Goal: Find specific page/section: Find specific page/section

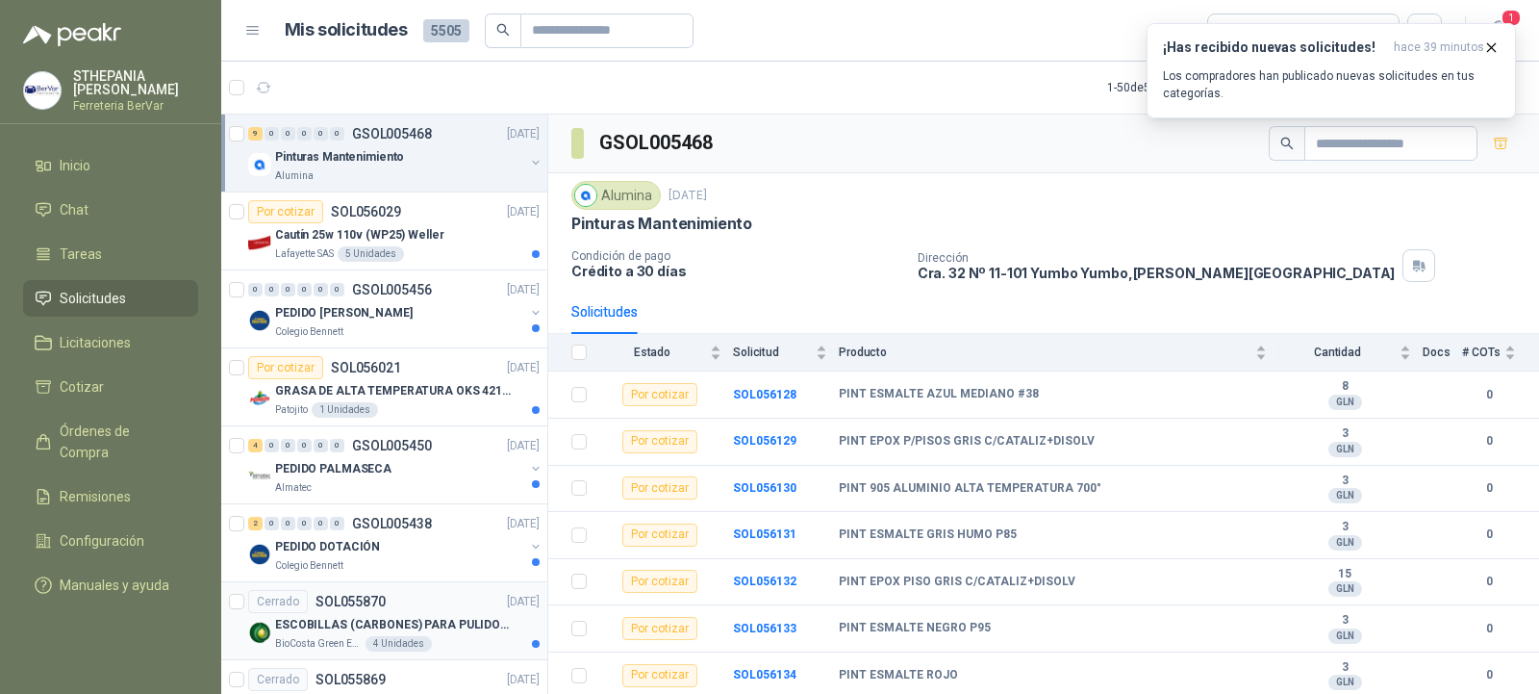
scroll to position [92, 0]
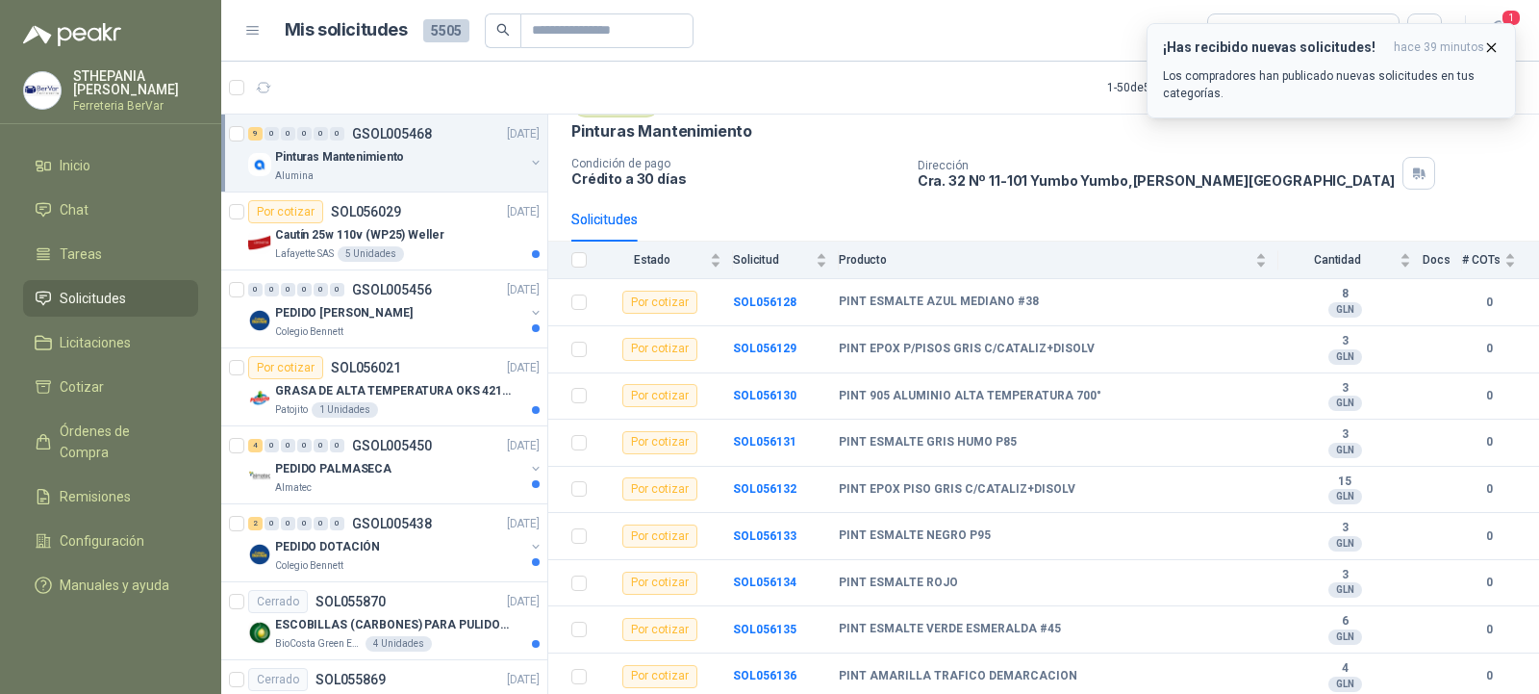
click at [1496, 45] on icon "button" at bounding box center [1492, 47] width 16 height 16
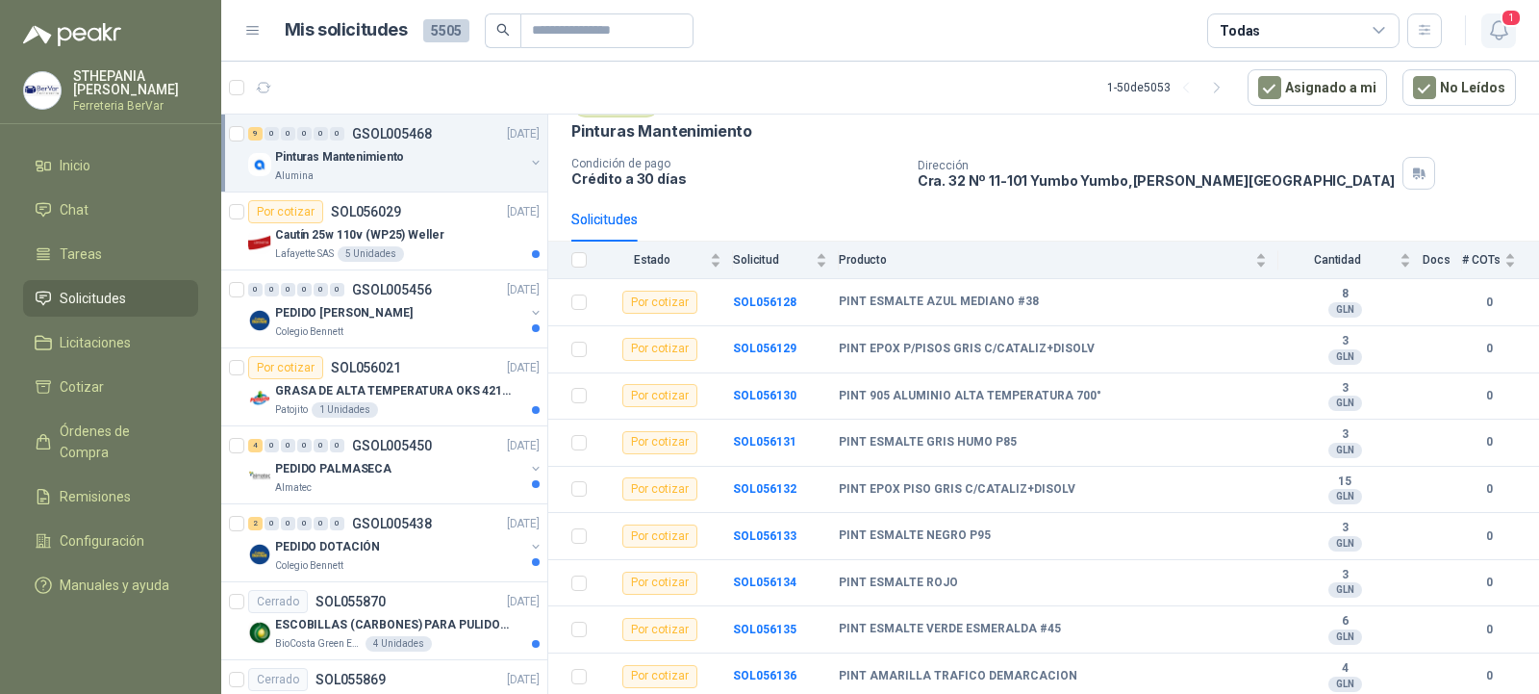
click at [1496, 38] on icon "button" at bounding box center [1498, 30] width 16 height 18
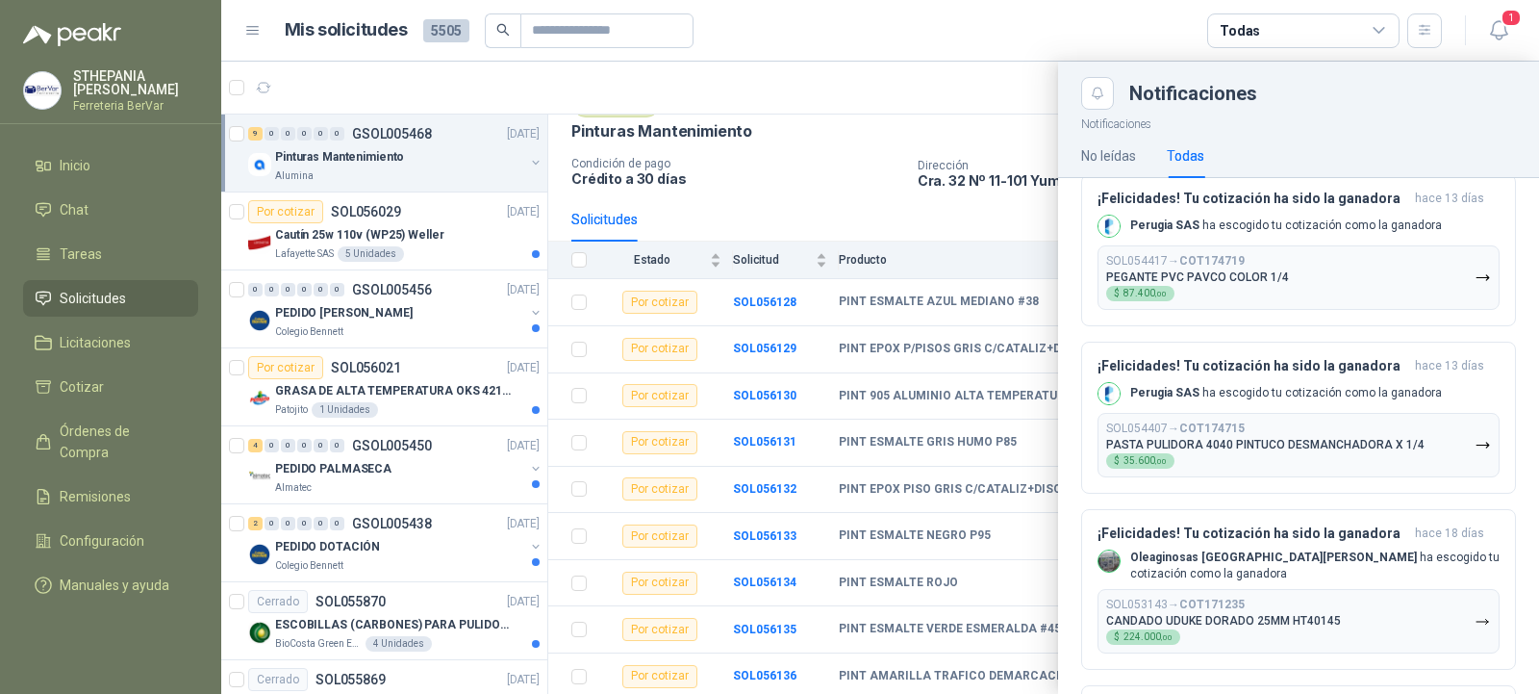
scroll to position [0, 0]
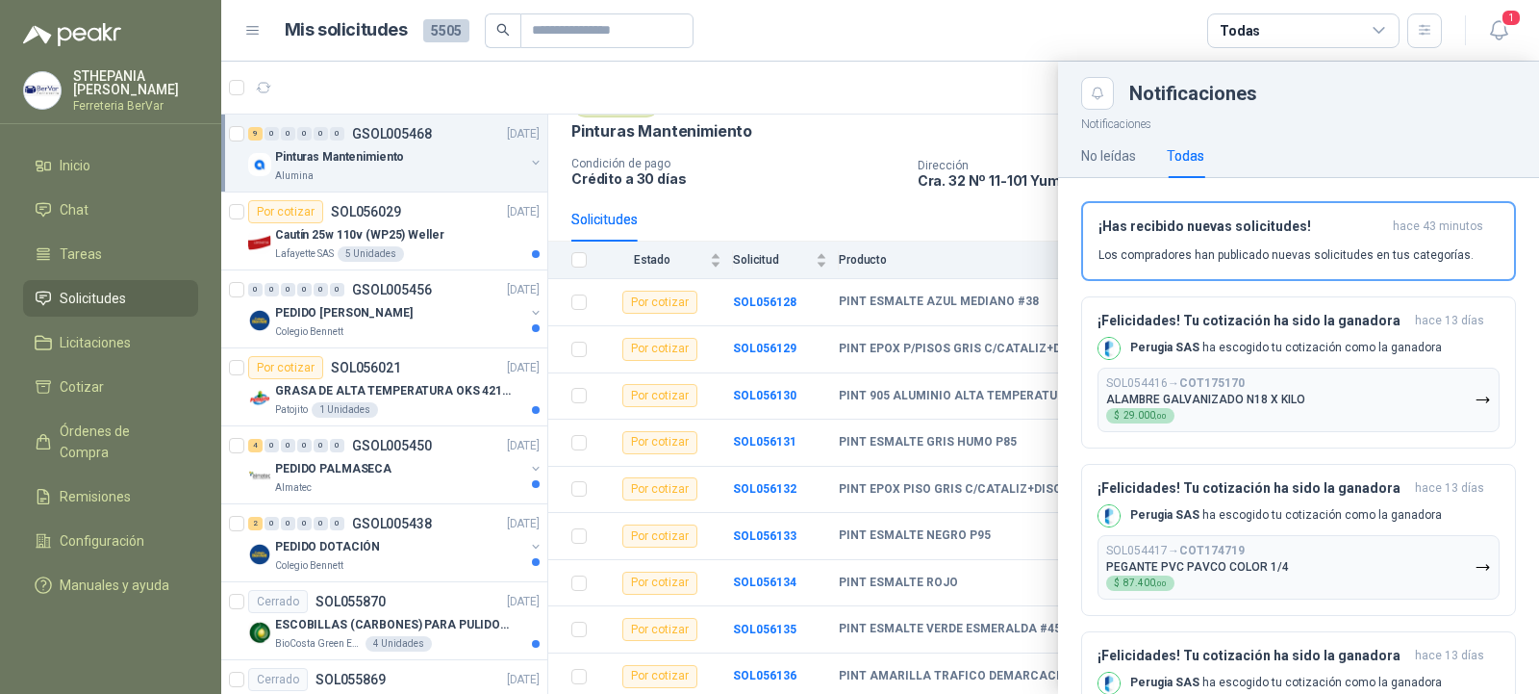
click at [464, 233] on div at bounding box center [880, 378] width 1318 height 632
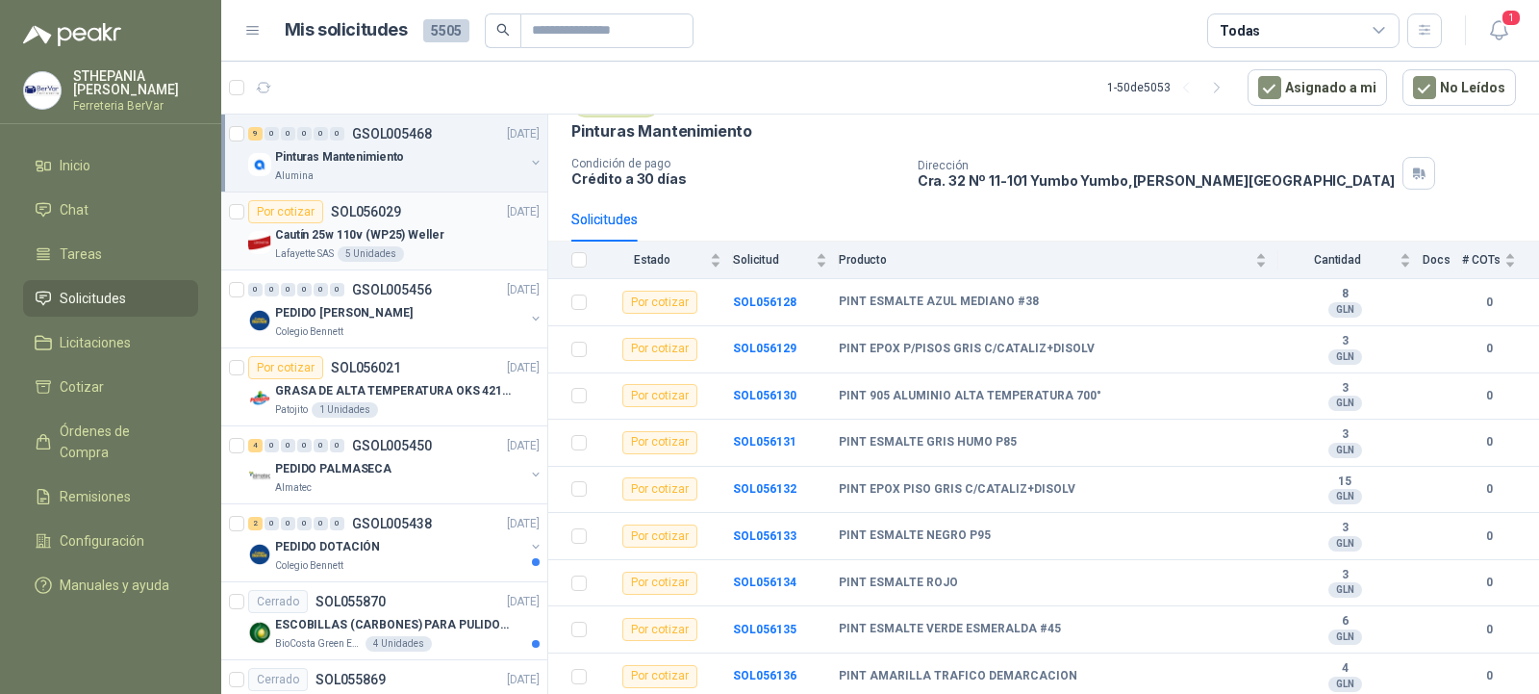
click at [460, 224] on div "Cautín 25w 110v (WP25) Weller" at bounding box center [407, 234] width 265 height 23
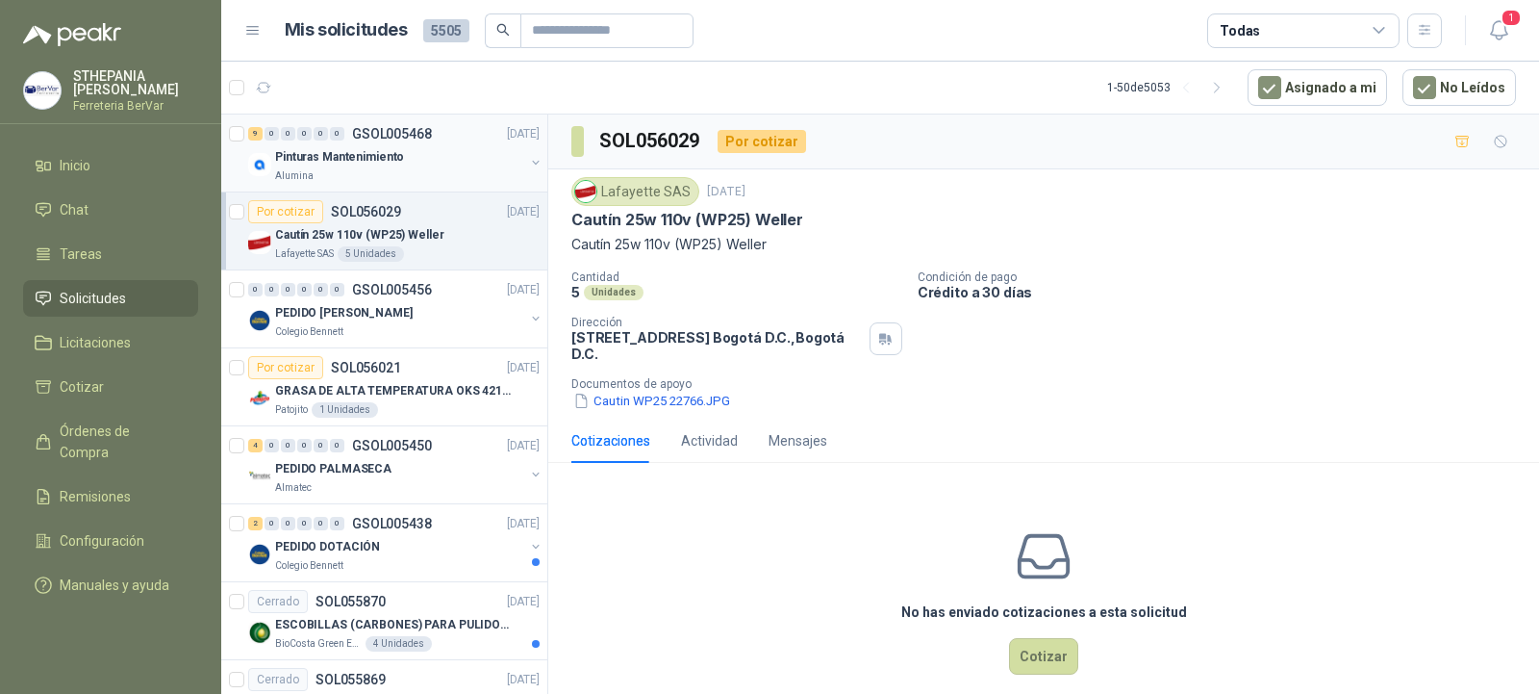
click at [439, 146] on div "Pinturas Mantenimiento" at bounding box center [399, 156] width 249 height 23
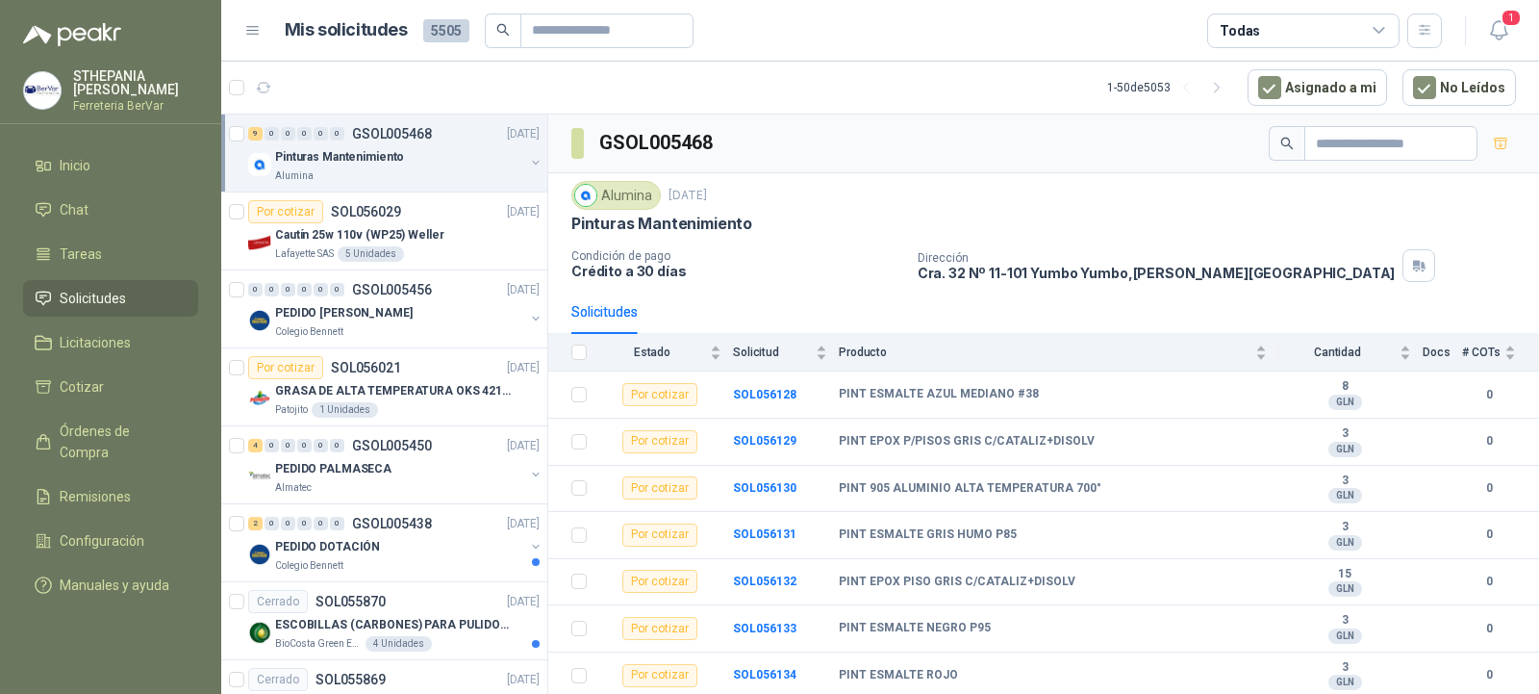
scroll to position [92, 0]
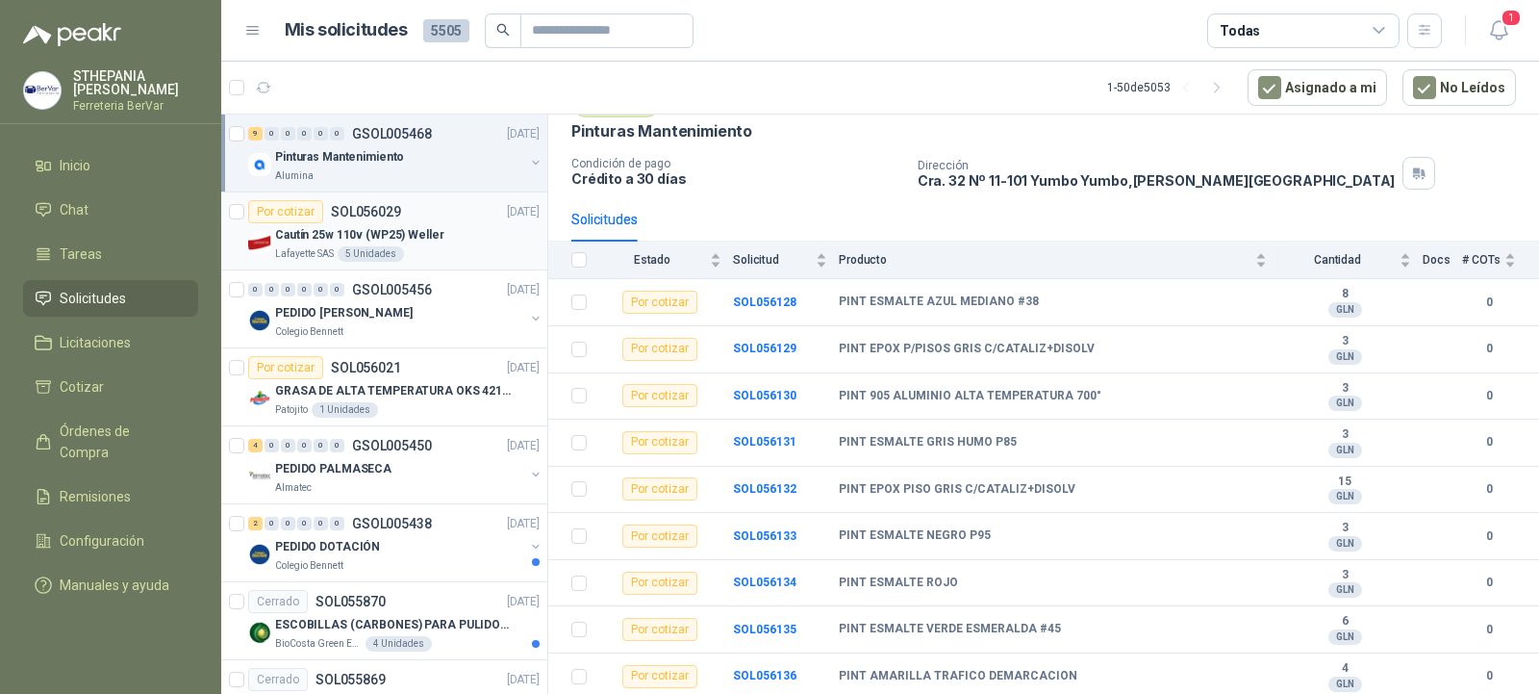
click at [451, 223] on div "Cautín 25w 110v (WP25) Weller" at bounding box center [407, 234] width 265 height 23
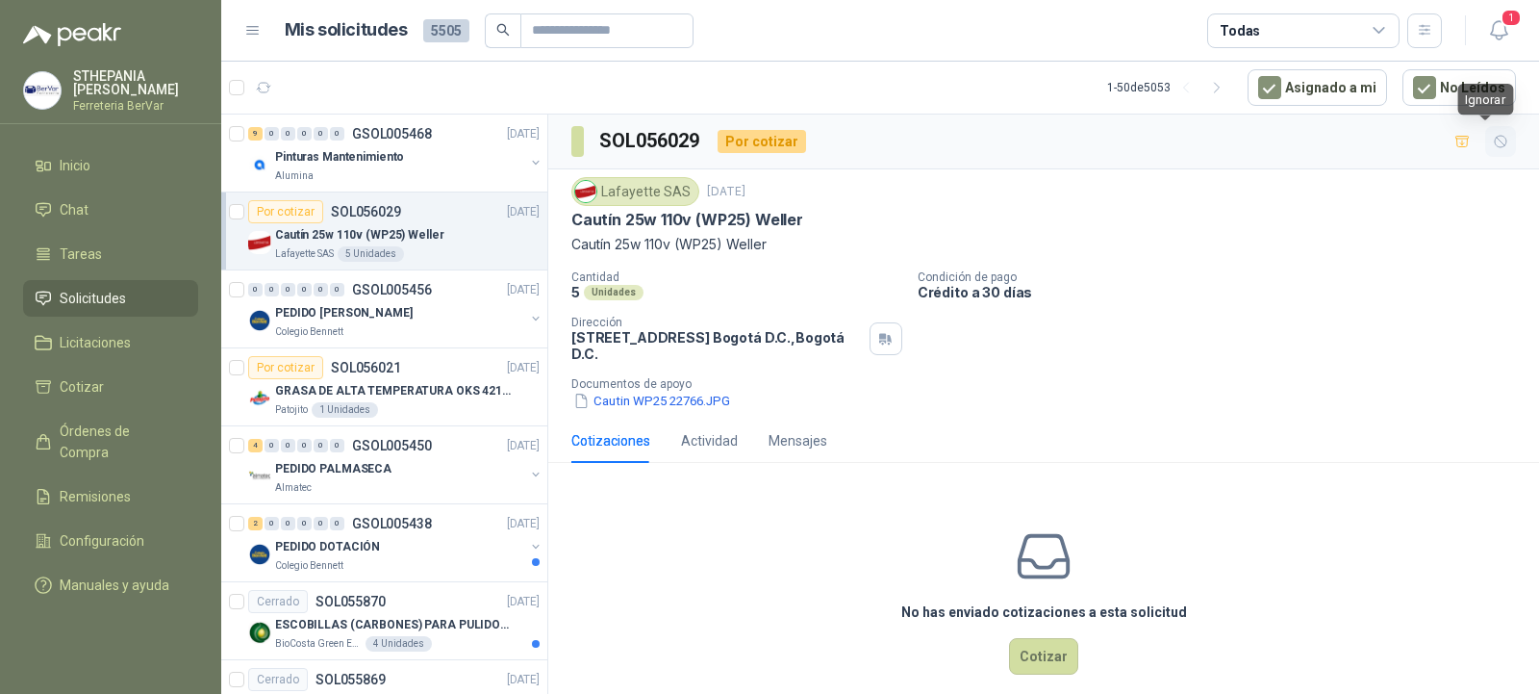
click at [1493, 146] on icon "button" at bounding box center [1501, 142] width 16 height 16
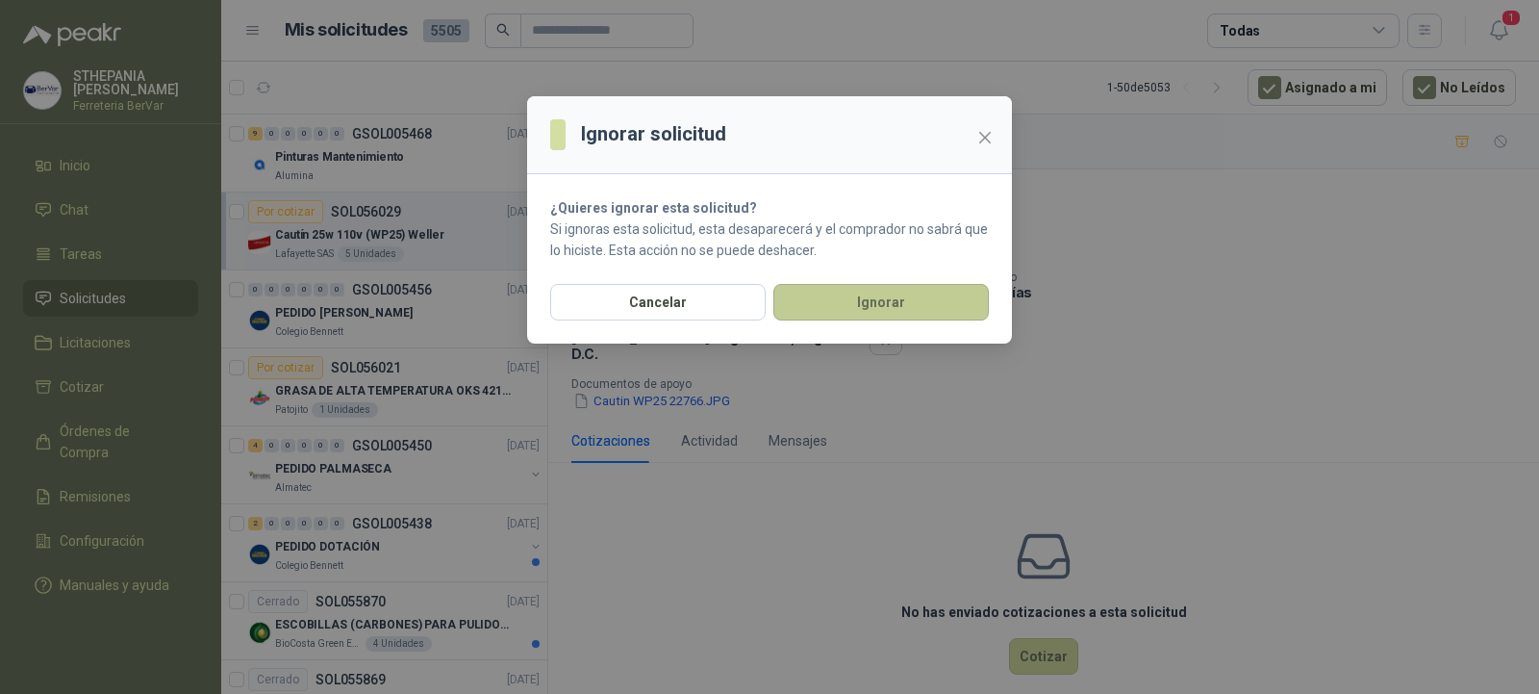
click at [814, 313] on button "Ignorar" at bounding box center [882, 302] width 216 height 37
